Goal: Check status: Check status

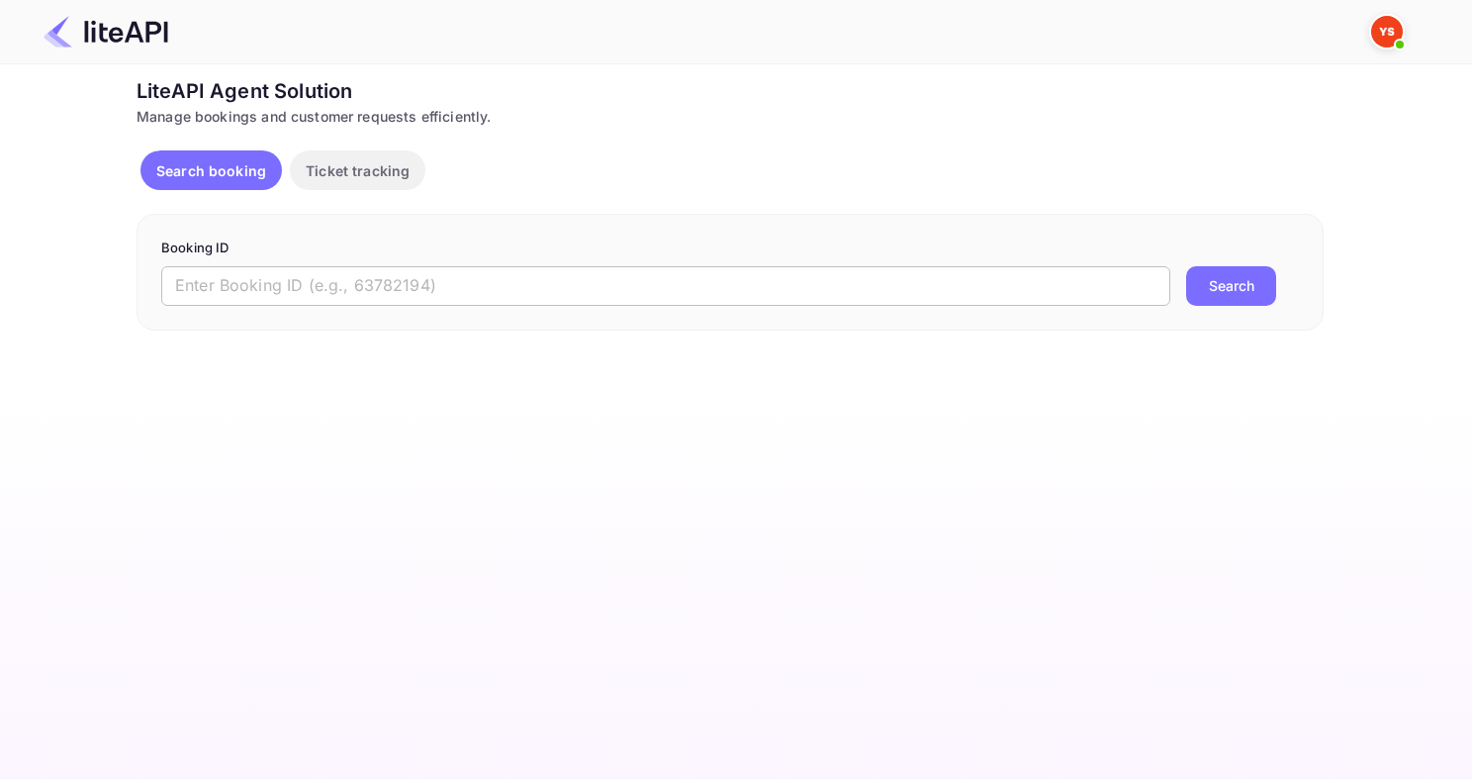
click at [472, 301] on input "text" at bounding box center [665, 286] width 1009 height 40
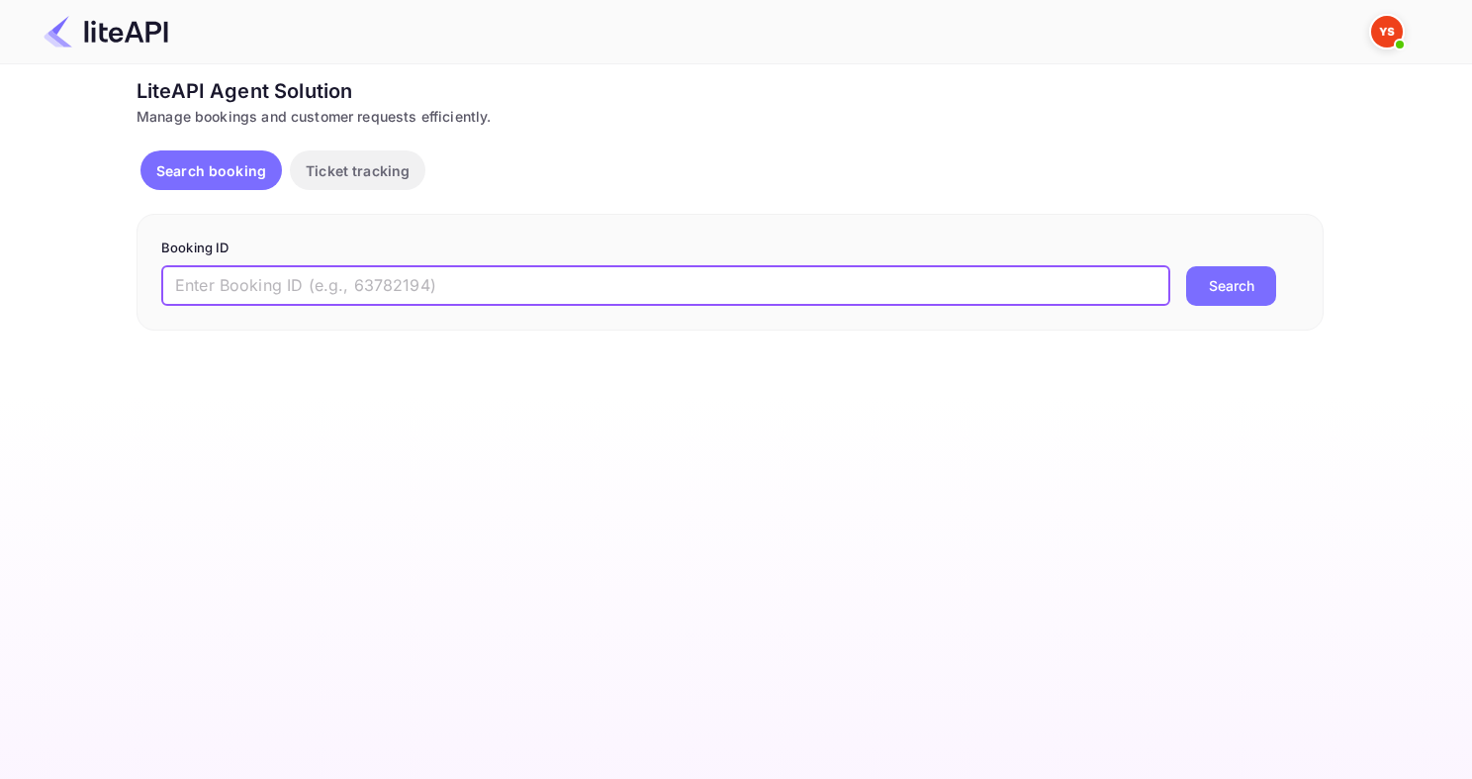
paste input "8062687"
type input "8062687"
click at [1187, 266] on button "Search" at bounding box center [1232, 286] width 90 height 40
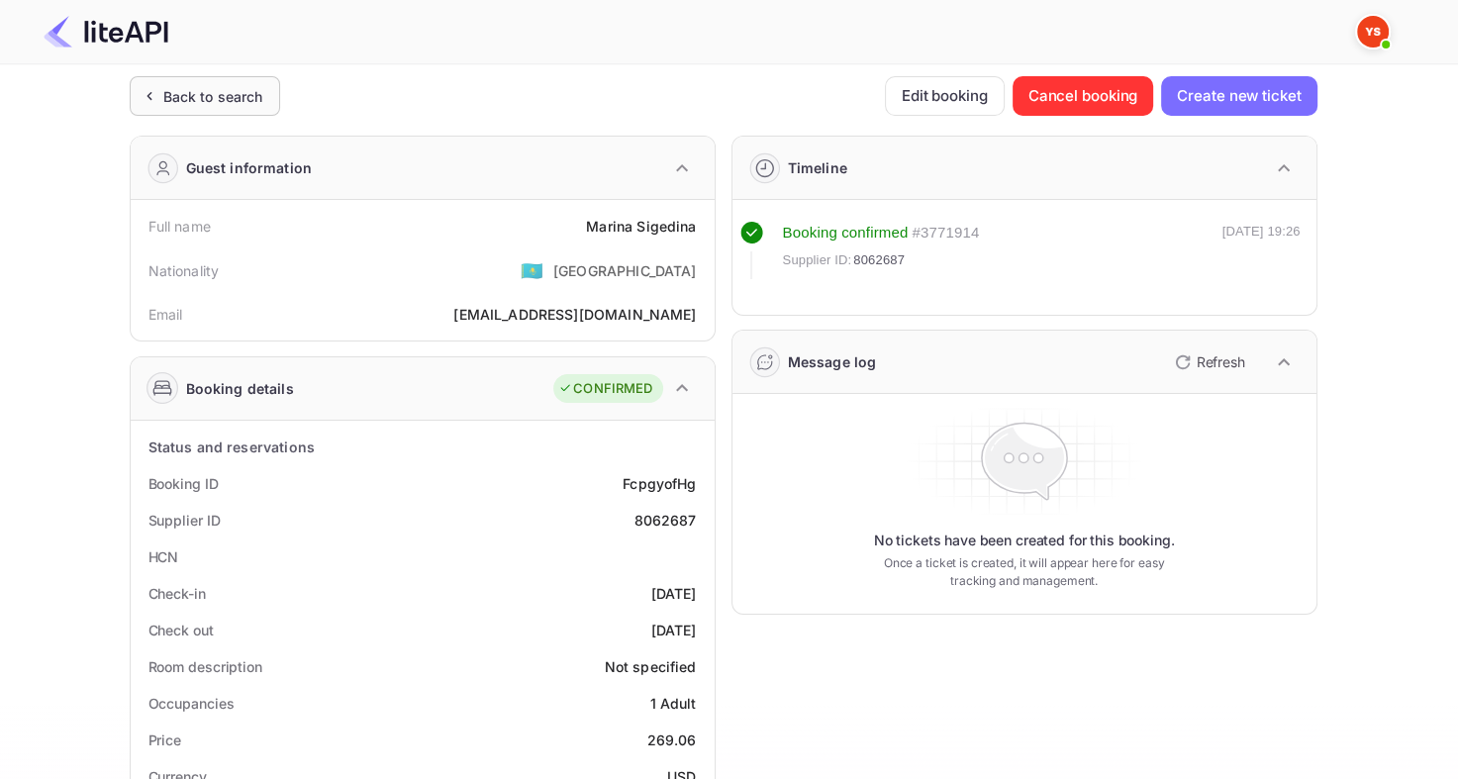
click at [215, 102] on div "Back to search" at bounding box center [213, 96] width 100 height 21
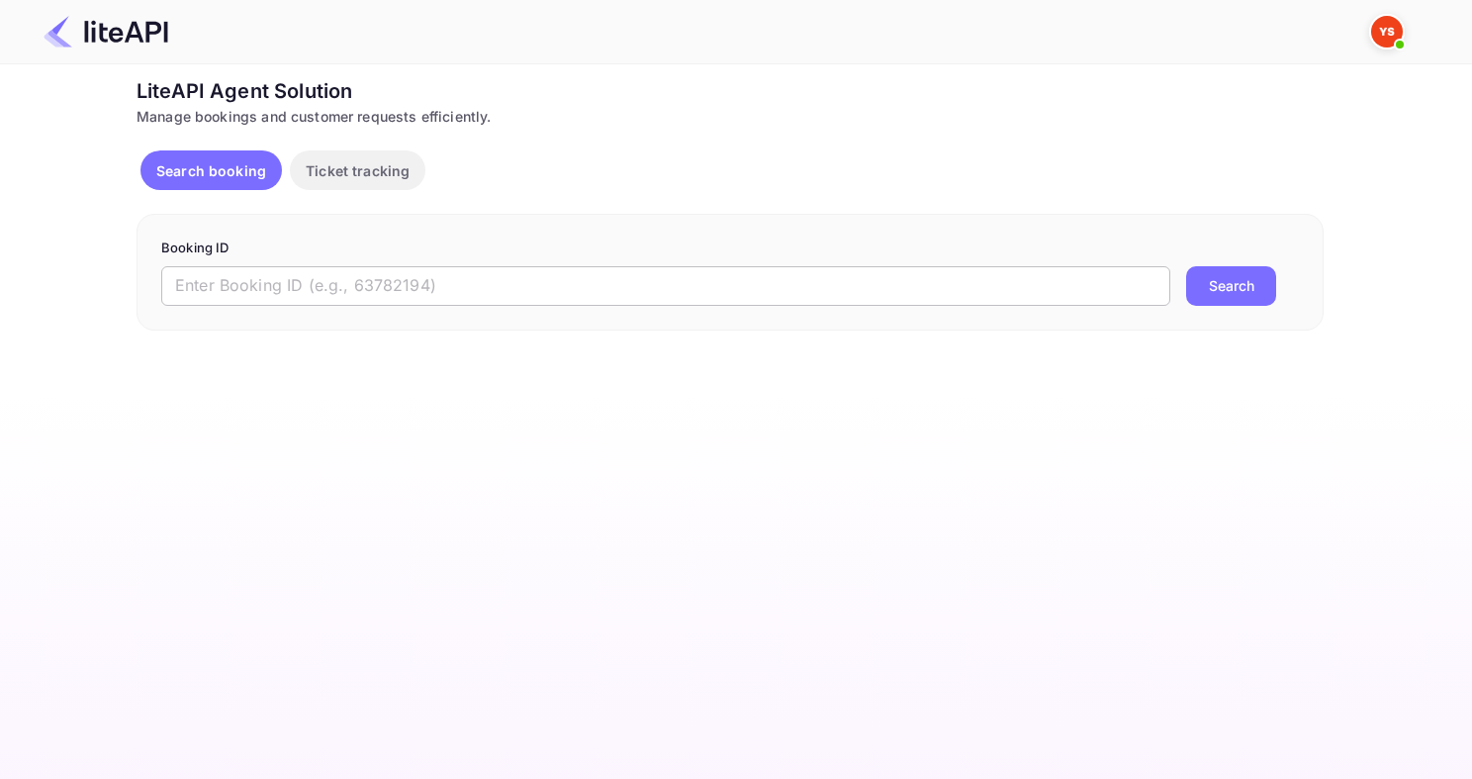
drag, startPoint x: 395, startPoint y: 260, endPoint x: 385, endPoint y: 268, distance: 12.7
click at [386, 268] on form "Booking ID ​ Search" at bounding box center [730, 271] width 1138 height 67
click at [351, 288] on input "text" at bounding box center [665, 286] width 1009 height 40
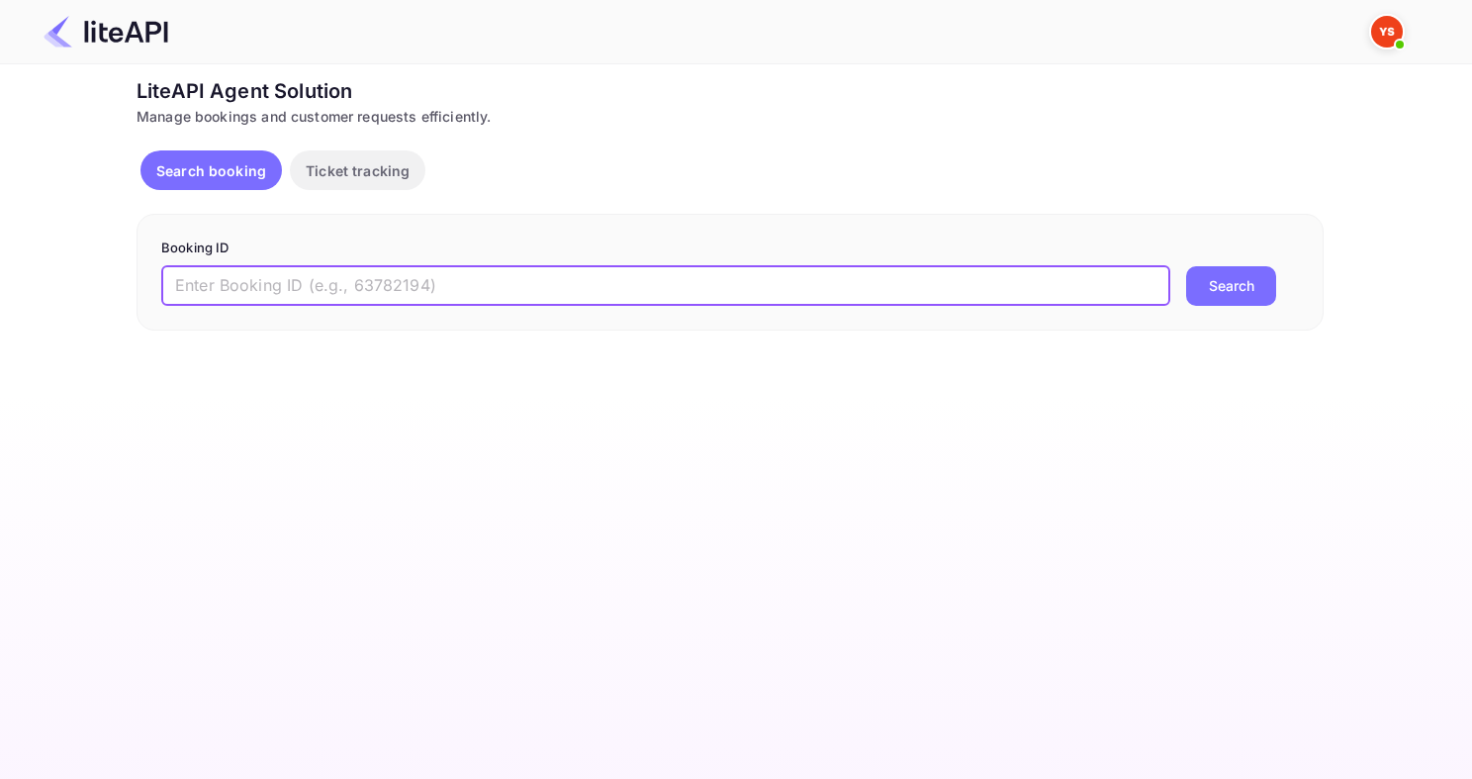
paste input "8942936"
type input "8942936"
click at [1187, 266] on button "Search" at bounding box center [1232, 286] width 90 height 40
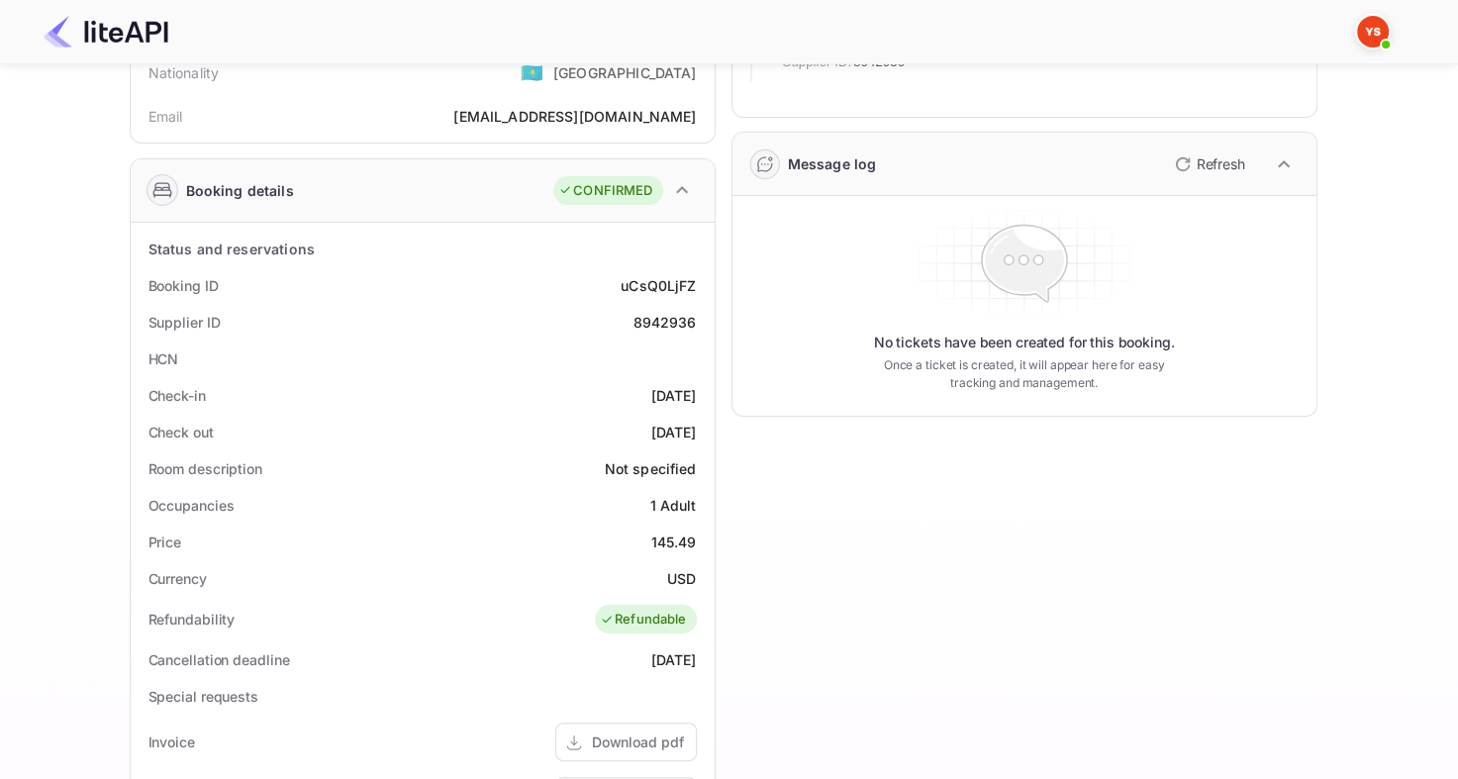
scroll to position [99, 0]
